Goal: Task Accomplishment & Management: Manage account settings

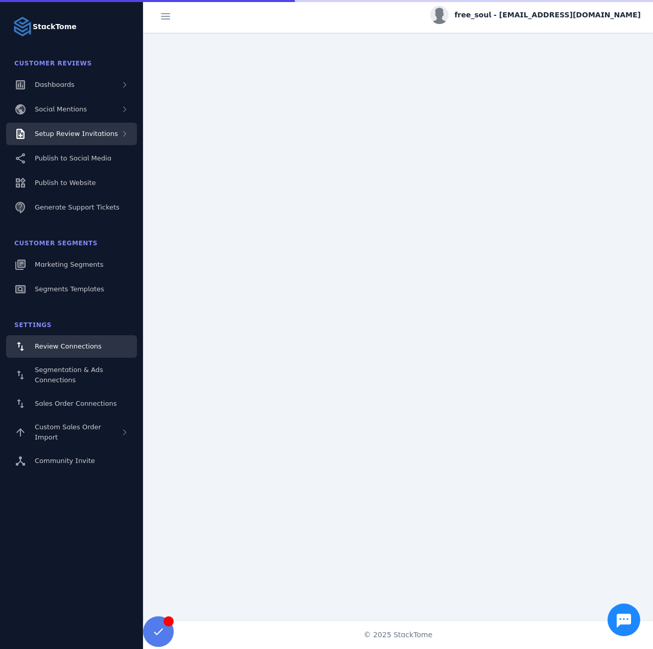
click at [69, 137] on span "Setup Review Invitations" at bounding box center [76, 134] width 83 height 8
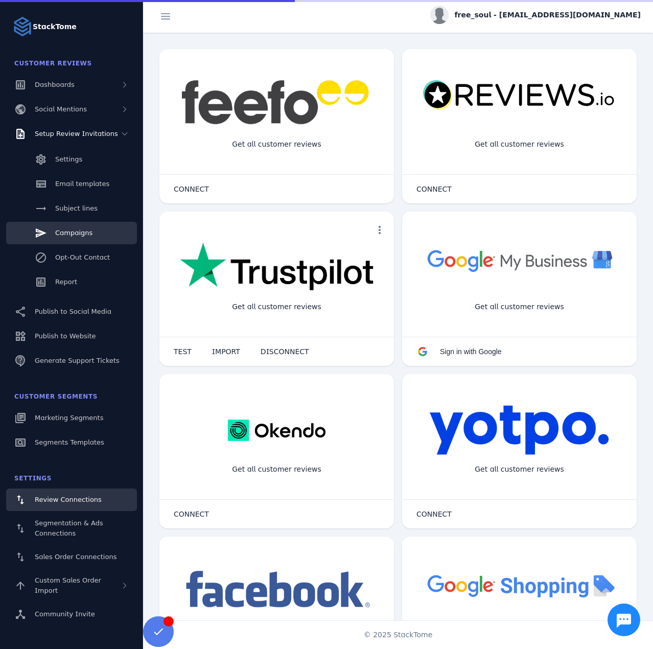
click at [65, 229] on span "Campaigns" at bounding box center [73, 233] width 37 height 8
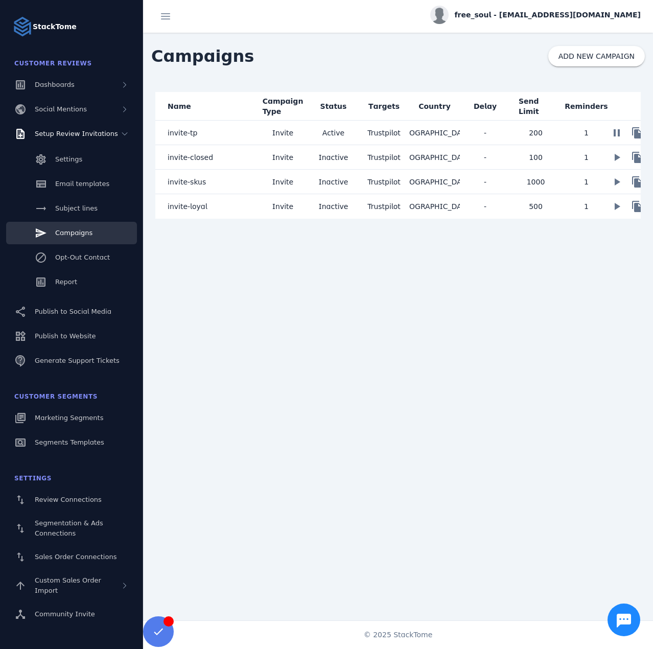
click at [314, 131] on mat-cell "Active" at bounding box center [333, 133] width 51 height 25
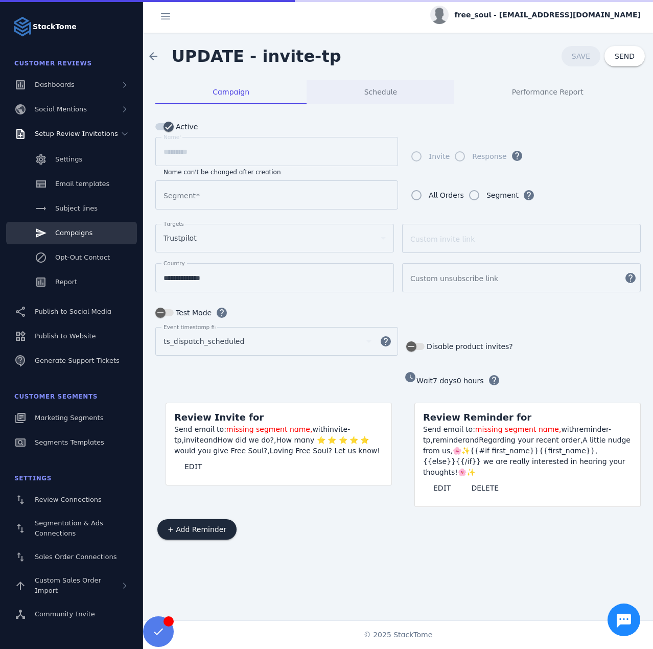
click at [366, 92] on div "Schedule" at bounding box center [380, 92] width 148 height 25
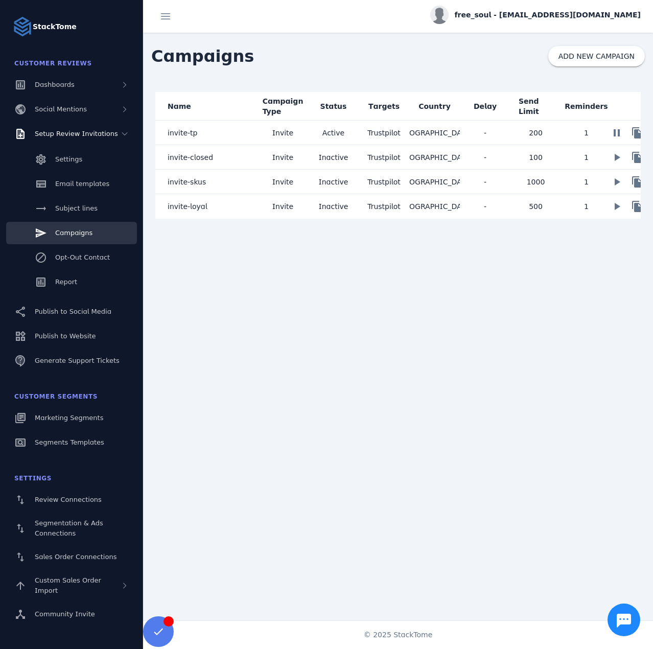
click at [253, 161] on mat-cell "invite-closed" at bounding box center [206, 157] width 102 height 25
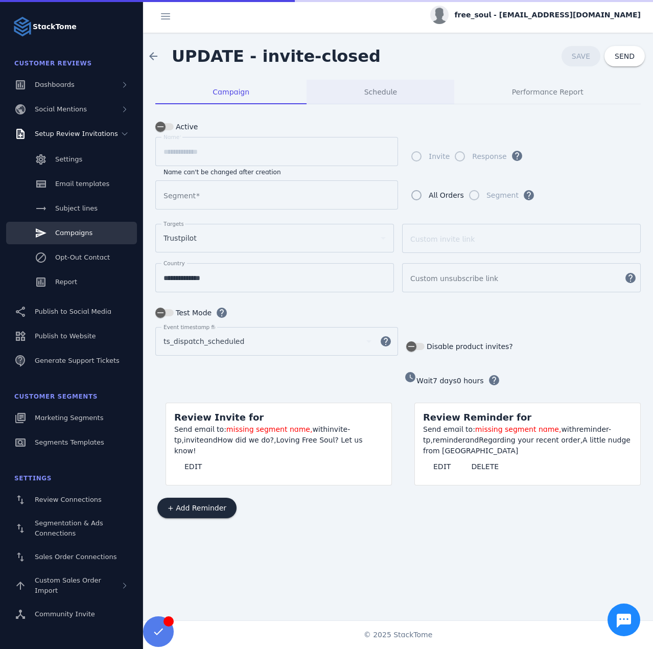
click at [415, 89] on div "Schedule" at bounding box center [380, 92] width 148 height 25
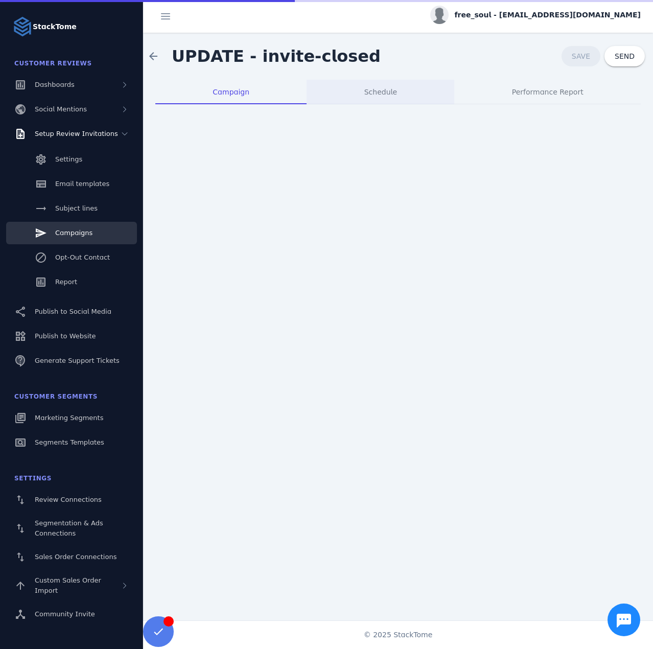
type input "**********"
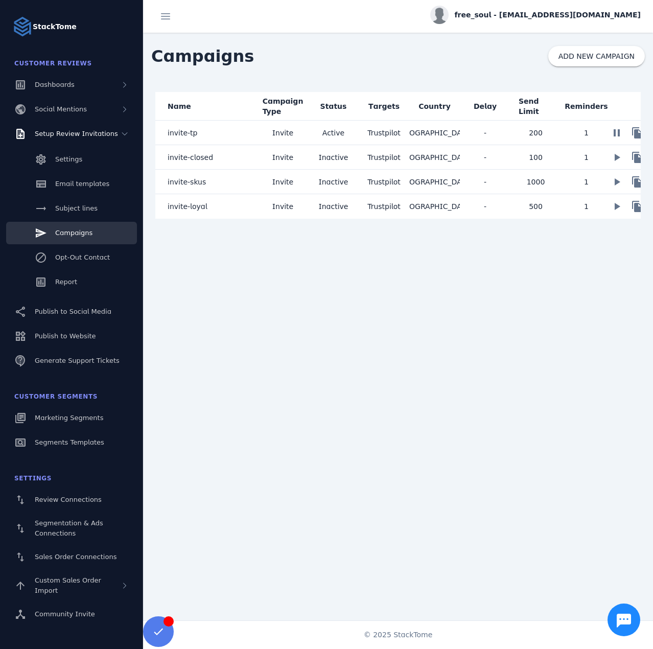
click at [211, 182] on mat-cell "invite-skus" at bounding box center [206, 182] width 102 height 25
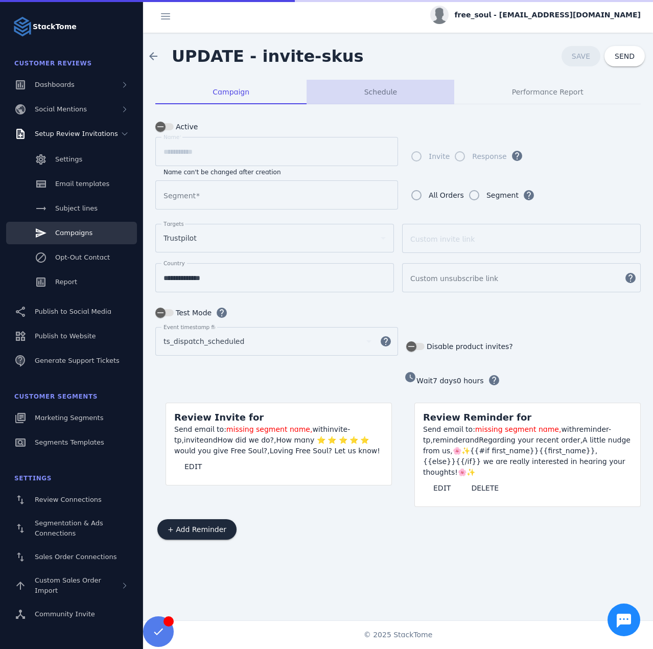
click at [367, 88] on span "Schedule" at bounding box center [380, 91] width 33 height 7
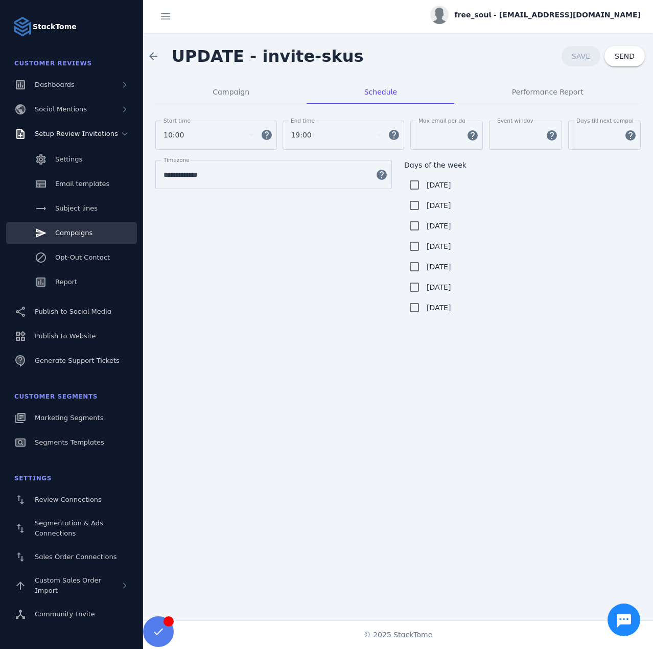
drag, startPoint x: 333, startPoint y: 124, endPoint x: 461, endPoint y: 2, distance: 177.8
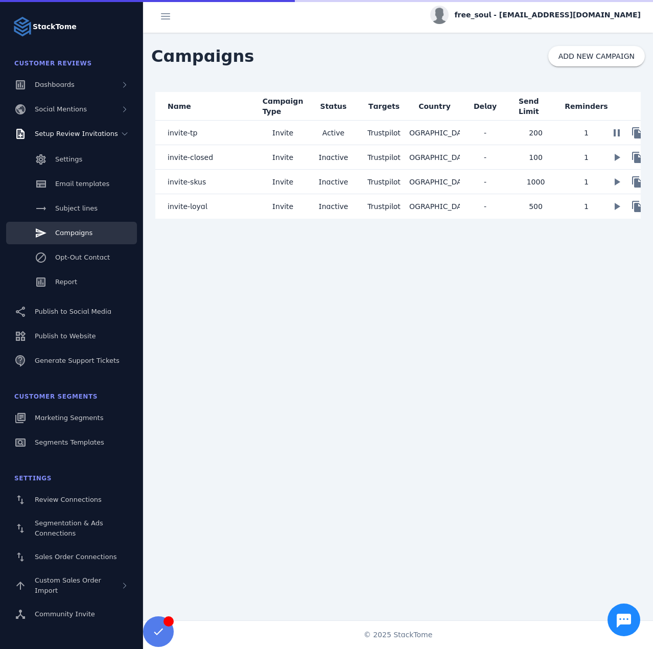
click at [239, 187] on mat-cell "invite-skus" at bounding box center [206, 182] width 102 height 25
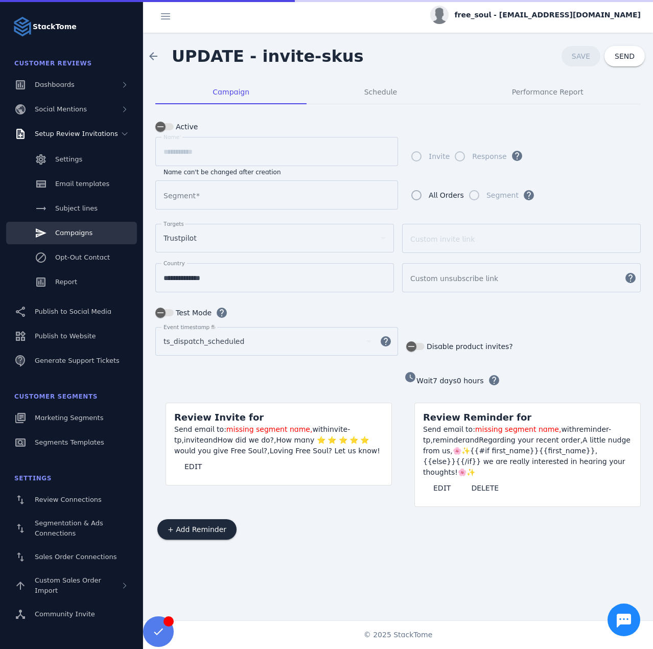
type input "**********"
click at [362, 91] on div "Schedule" at bounding box center [380, 92] width 148 height 25
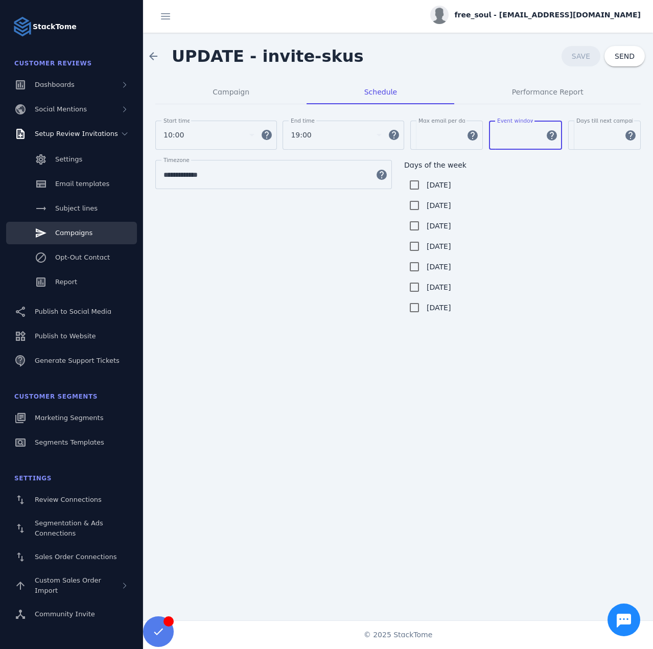
drag, startPoint x: 505, startPoint y: 132, endPoint x: 457, endPoint y: 129, distance: 48.7
click at [457, 129] on div "Start time 10:00 help End time 19:00 help [PERSON_NAME] email per day **** help…" at bounding box center [397, 140] width 485 height 39
type input "***"
click at [587, 52] on span "SAVE" at bounding box center [581, 56] width 18 height 8
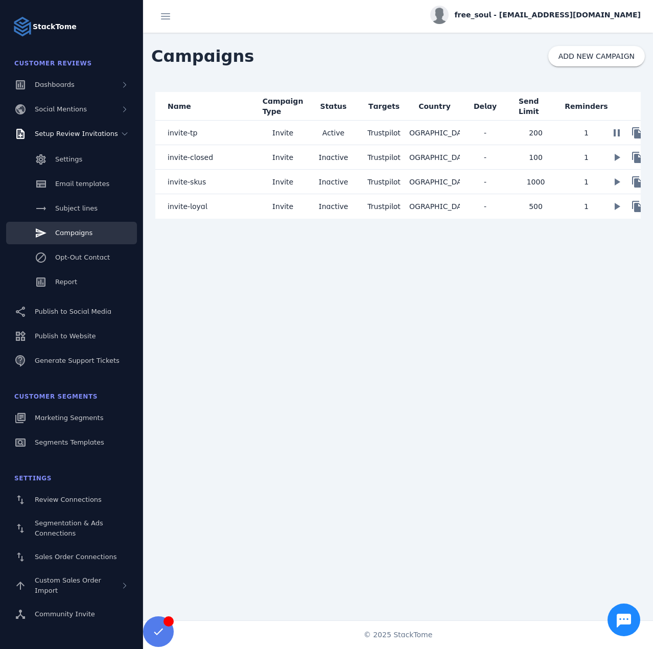
click at [220, 207] on mat-cell "invite-loyal" at bounding box center [206, 206] width 102 height 25
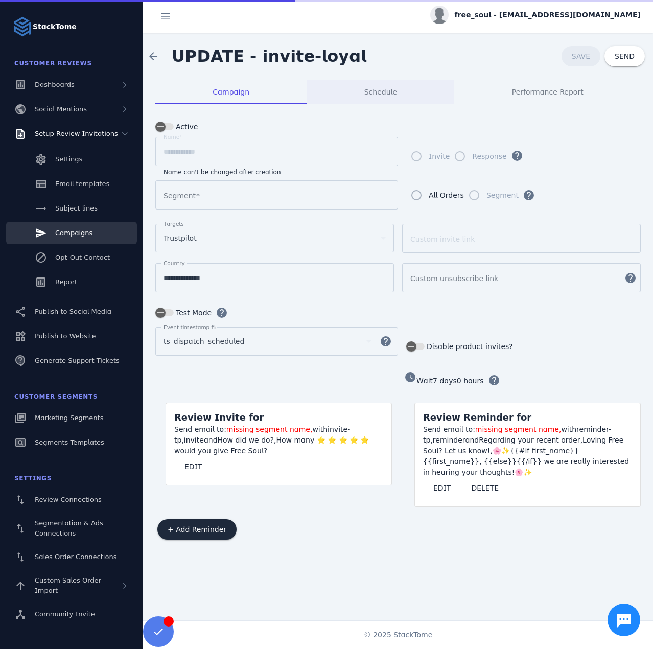
click at [376, 88] on span "Schedule" at bounding box center [380, 91] width 33 height 7
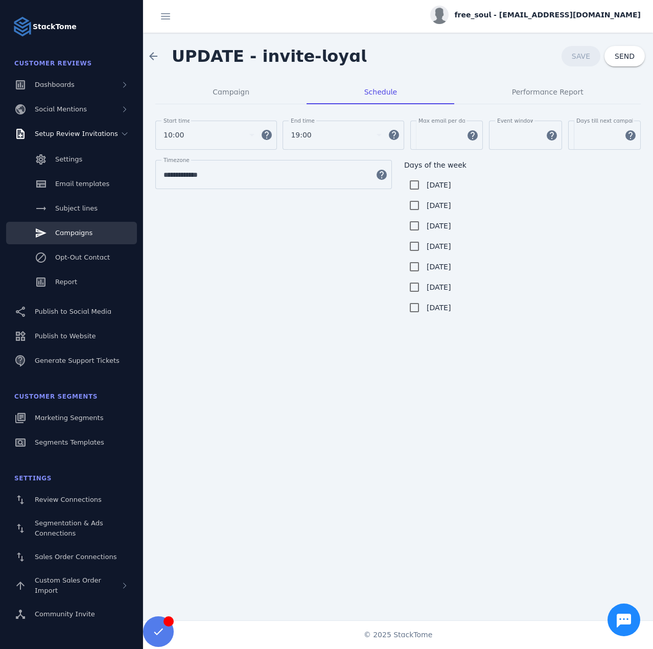
click at [573, 11] on span "free_soul - [EMAIL_ADDRESS][DOMAIN_NAME]" at bounding box center [548, 15] width 186 height 11
click at [615, 101] on span "Sign out" at bounding box center [609, 98] width 30 height 12
